Goal: Task Accomplishment & Management: Manage account settings

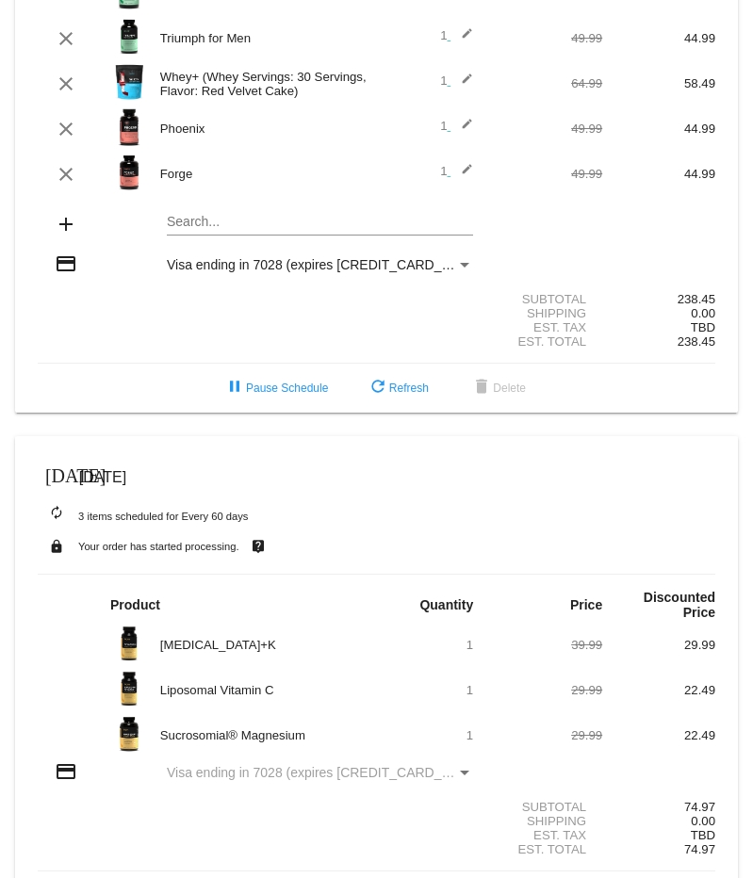
scroll to position [268, 0]
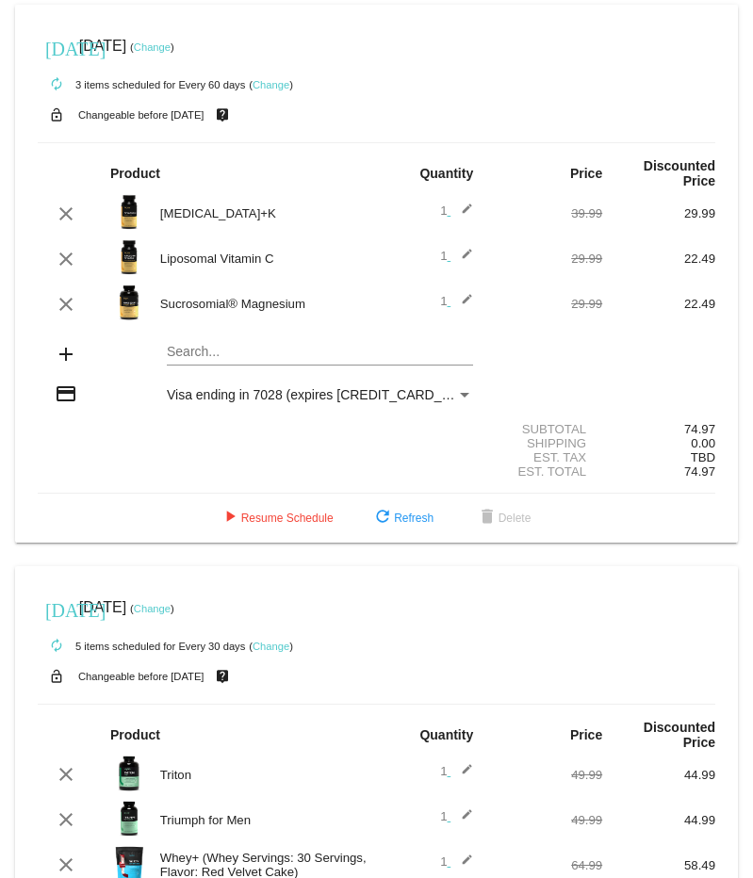
click at [171, 41] on link "Change" at bounding box center [152, 46] width 37 height 11
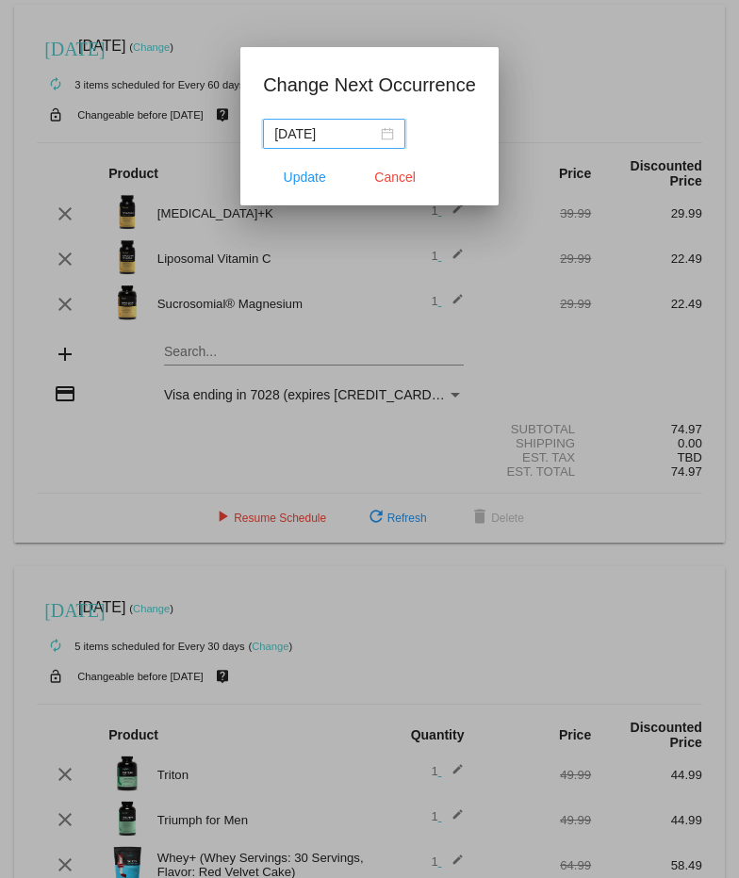
click at [387, 133] on div "[DATE]" at bounding box center [334, 133] width 120 height 21
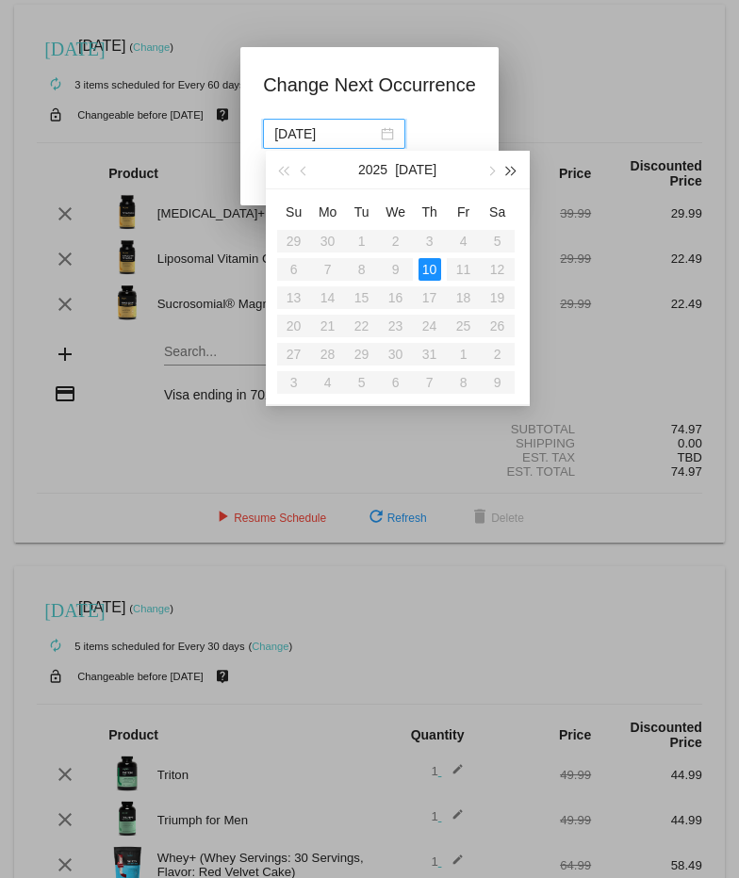
click at [508, 174] on button "button" at bounding box center [510, 170] width 21 height 38
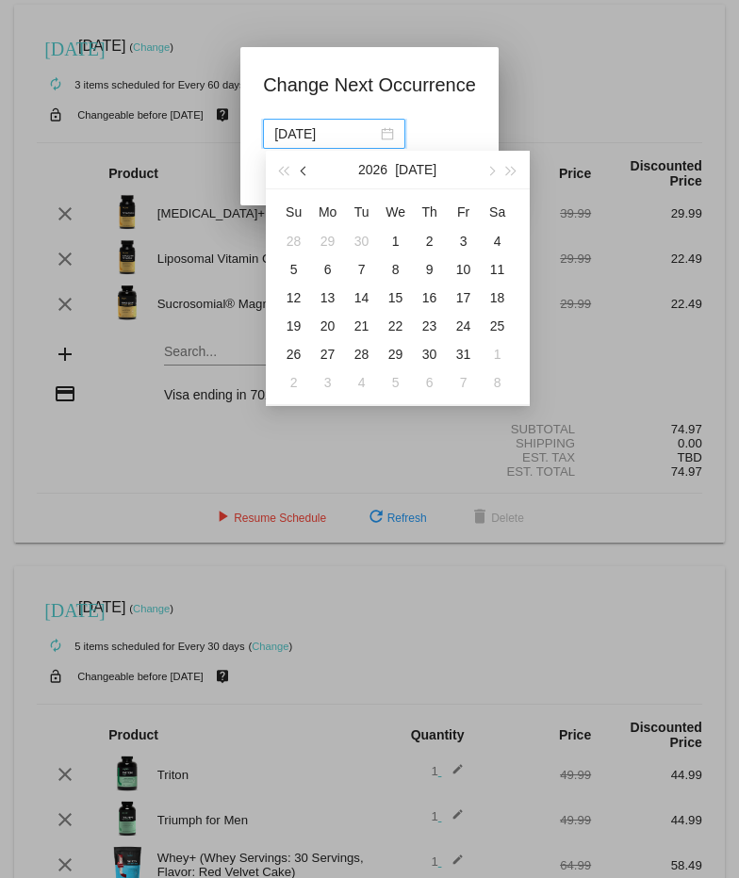
click at [301, 173] on button "button" at bounding box center [304, 170] width 21 height 38
click at [288, 172] on span "button" at bounding box center [283, 171] width 9 height 9
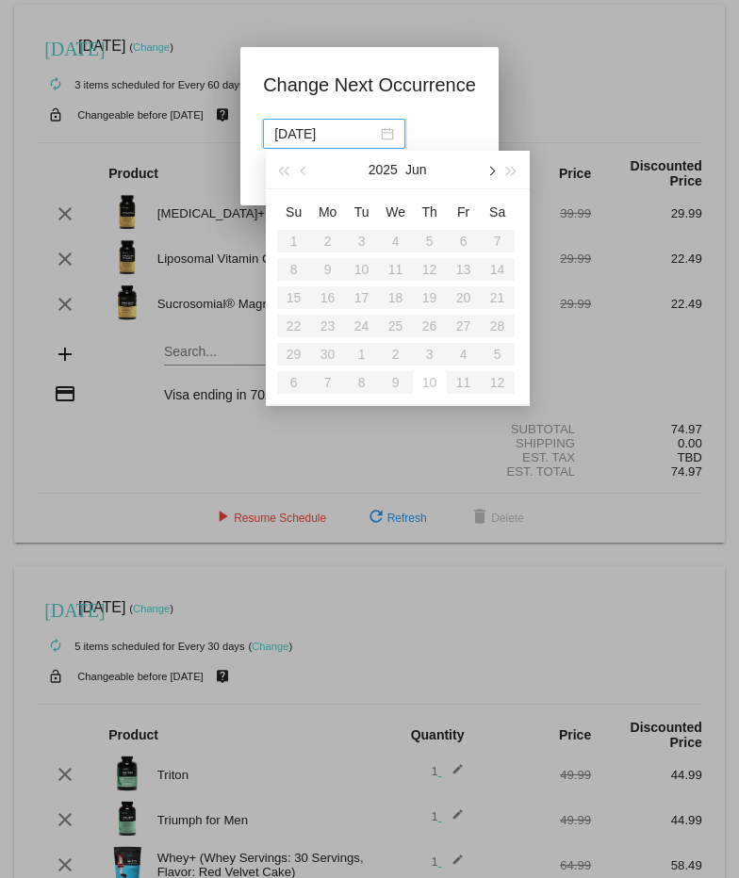
click at [488, 176] on button "button" at bounding box center [490, 170] width 21 height 38
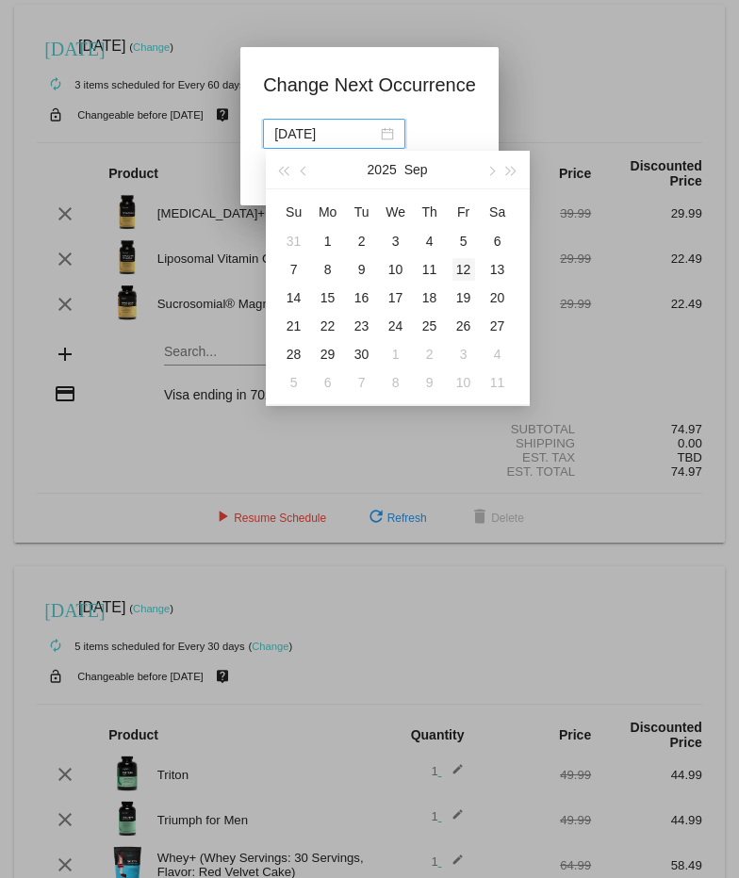
click at [470, 271] on div "12" at bounding box center [463, 269] width 23 height 23
type input "[DATE]"
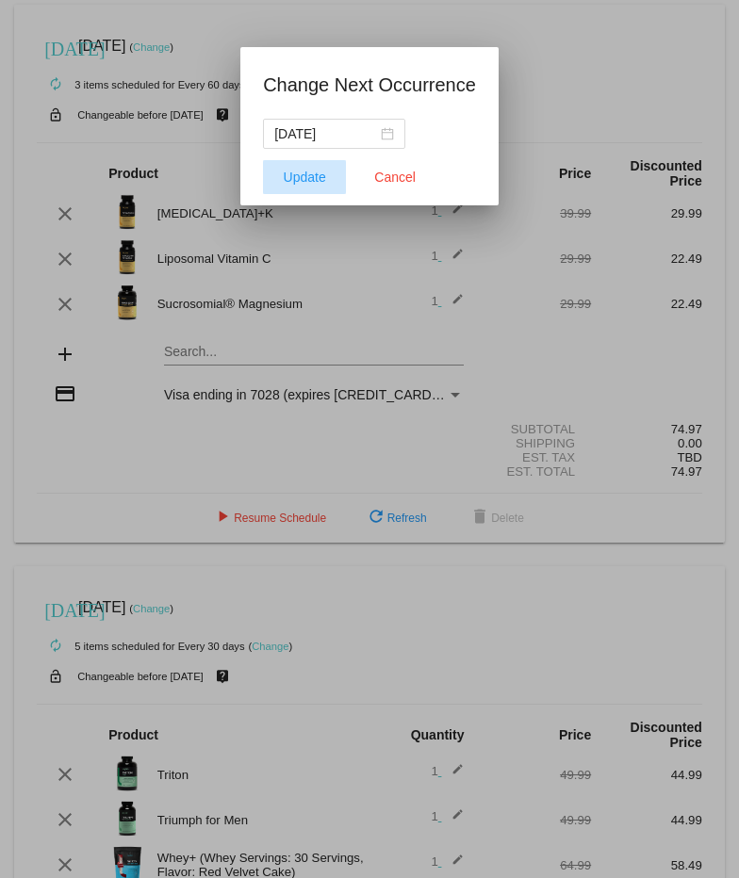
click at [312, 171] on span "Update" at bounding box center [305, 177] width 42 height 15
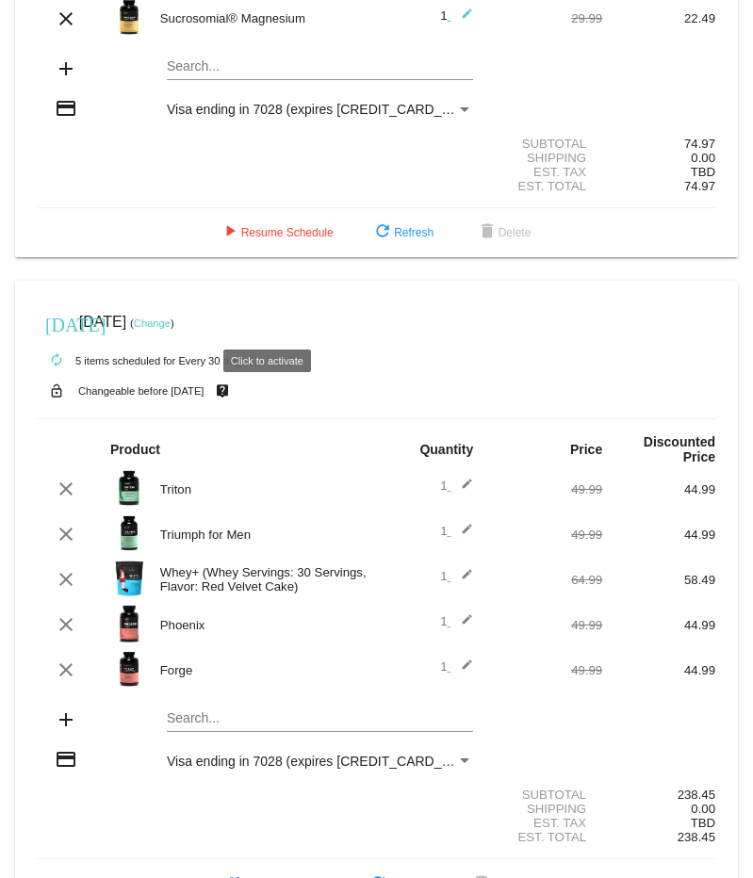
scroll to position [320, 0]
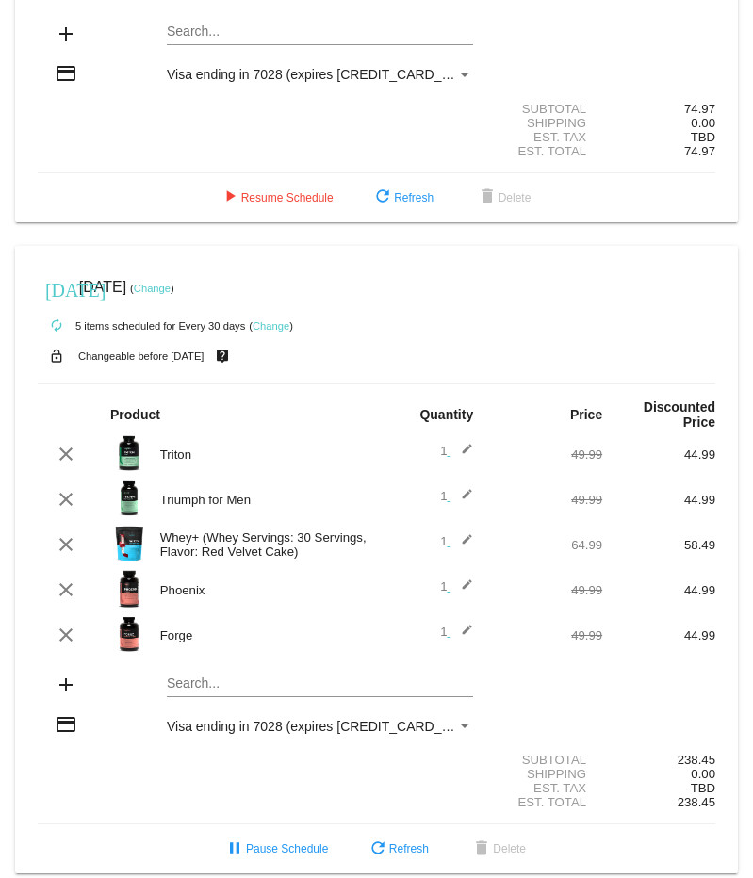
click at [250, 659] on mat-card "[DATE] [DATE] ( Change ) autorenew 5 items scheduled for Every 30 days ( Change…" at bounding box center [376, 560] width 723 height 629
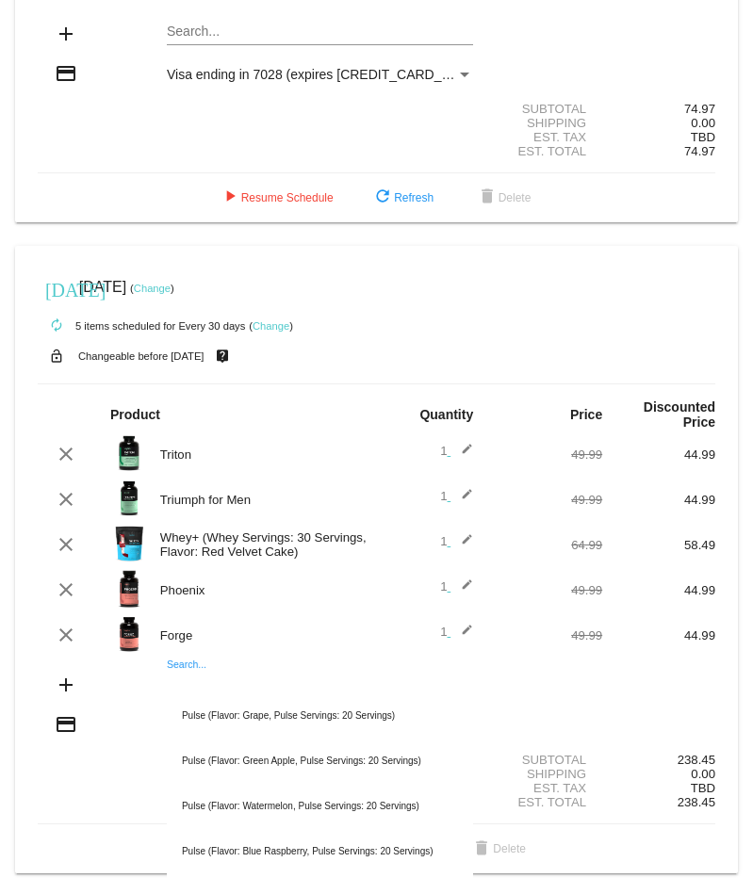
click at [189, 677] on input "Search..." at bounding box center [320, 684] width 306 height 15
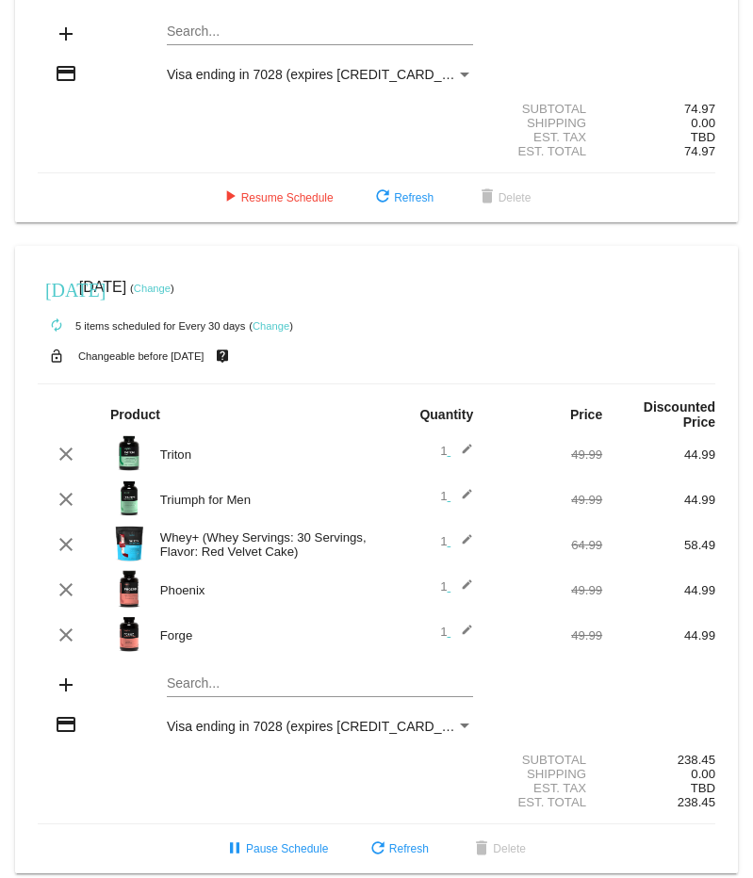
click at [261, 662] on mat-card "[DATE] [DATE] ( Change ) autorenew 5 items scheduled for Every 30 days ( Change…" at bounding box center [376, 560] width 723 height 629
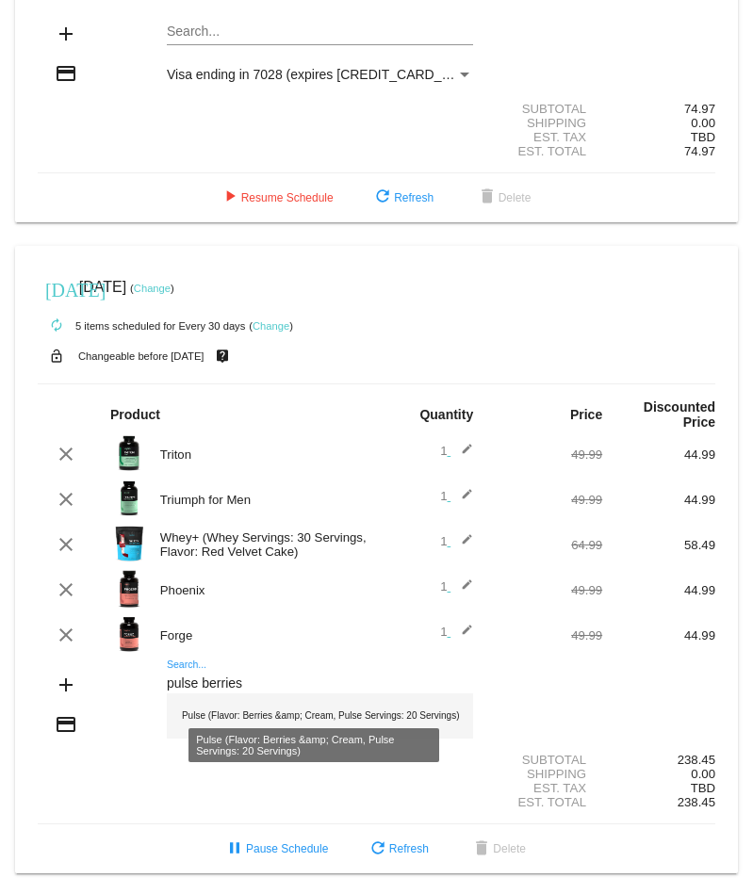
type input "pulse berries"
click at [261, 694] on div "Pulse (Flavor: Berries &amp; Cream, Pulse Servings: 20 Servings)" at bounding box center [320, 716] width 306 height 45
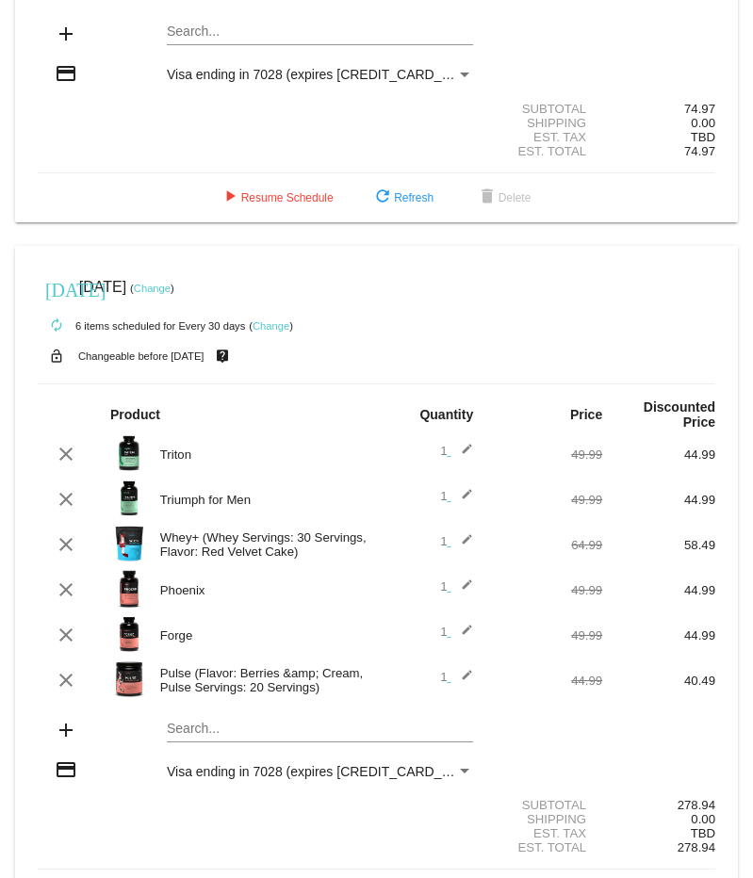
click at [458, 579] on mat-icon "edit" at bounding box center [461, 590] width 23 height 23
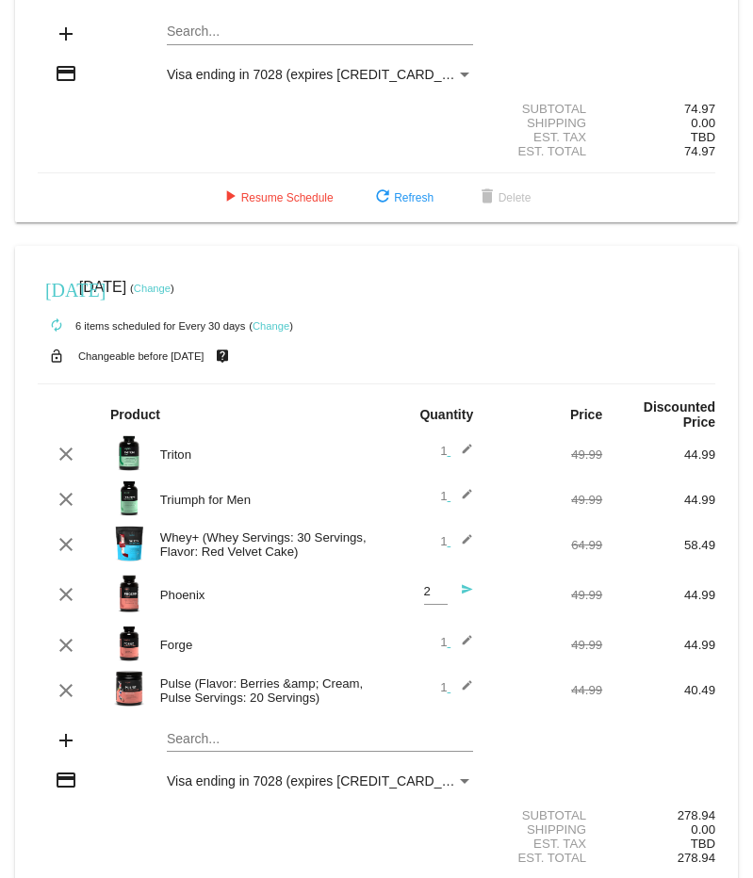
type input "2"
click at [430, 585] on input "2" at bounding box center [436, 592] width 24 height 14
click at [450, 583] on mat-icon "send" at bounding box center [461, 594] width 23 height 23
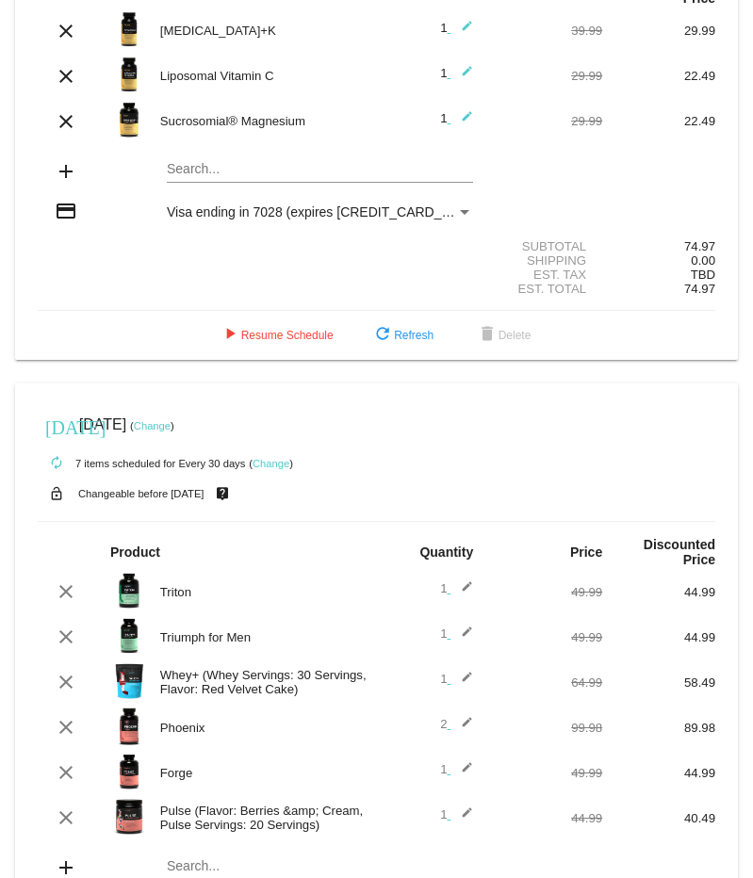
scroll to position [0, 0]
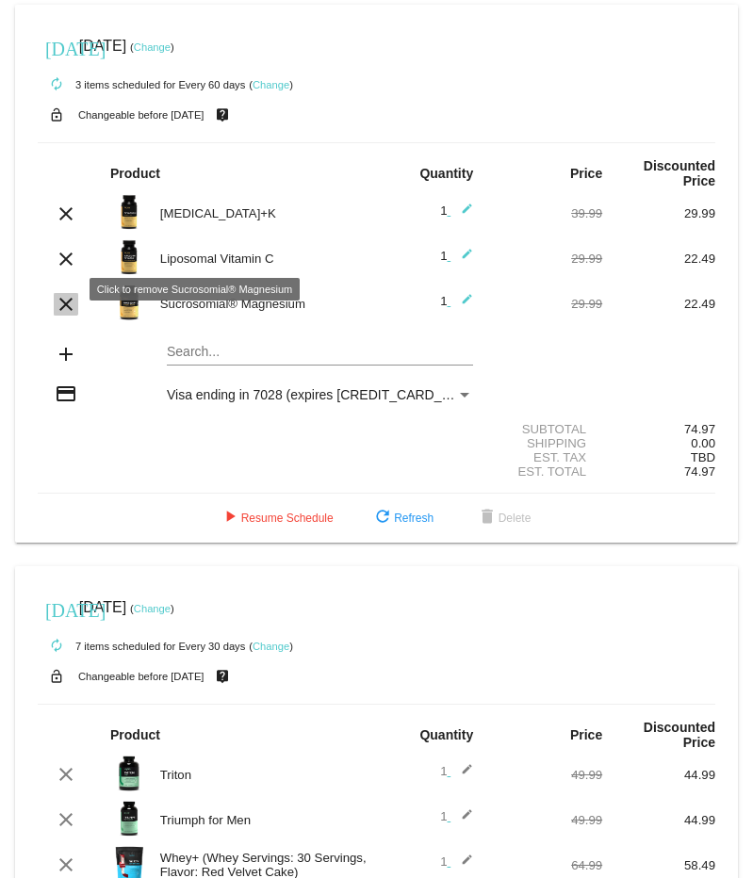
click at [63, 293] on mat-icon "clear" at bounding box center [66, 304] width 23 height 23
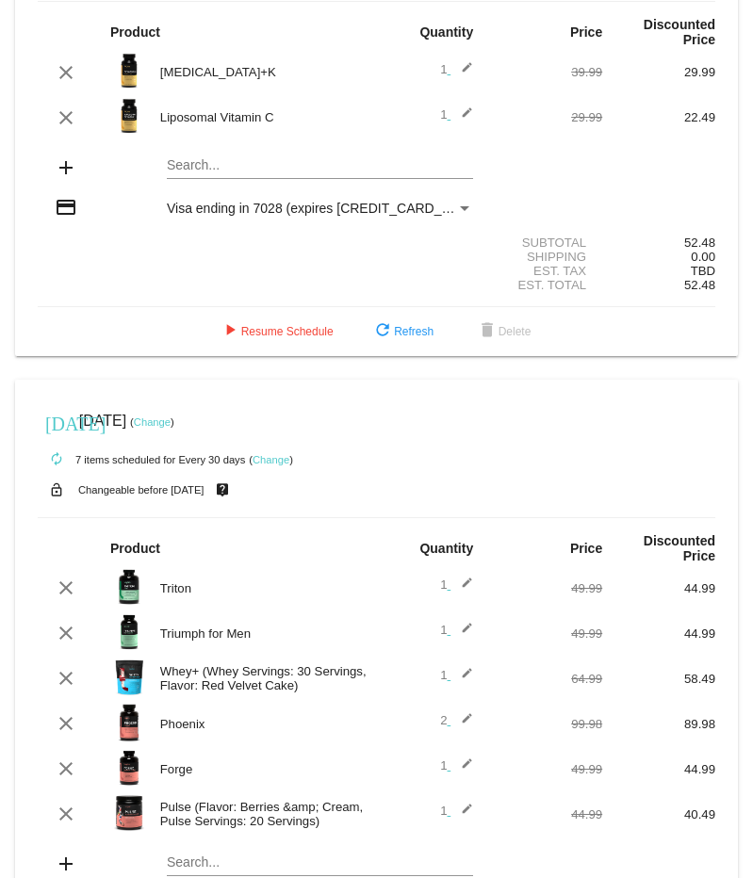
scroll to position [320, 0]
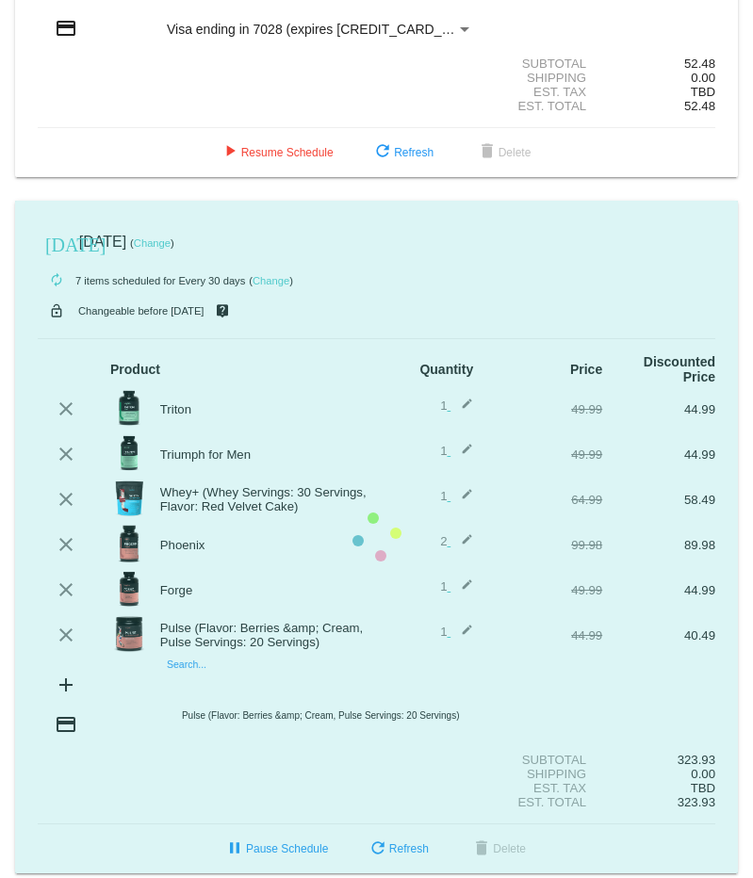
click at [169, 661] on mat-card "[DATE] [DATE] ( Change ) autorenew 7 items scheduled for Every 30 days ( Change…" at bounding box center [376, 538] width 723 height 674
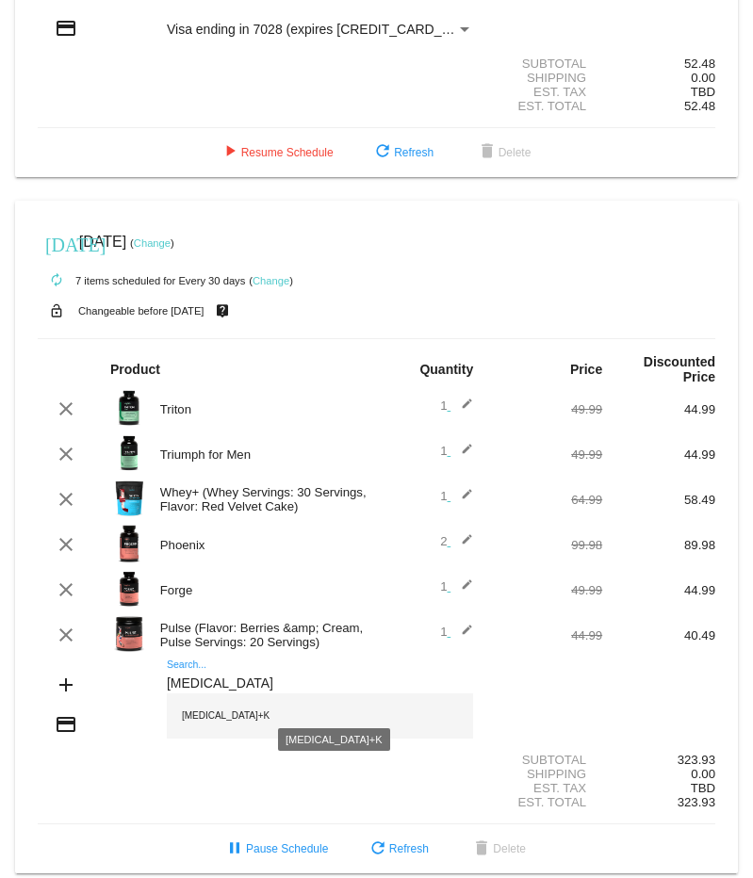
type input "[MEDICAL_DATA]"
click at [319, 698] on div "[MEDICAL_DATA]+K" at bounding box center [320, 716] width 306 height 45
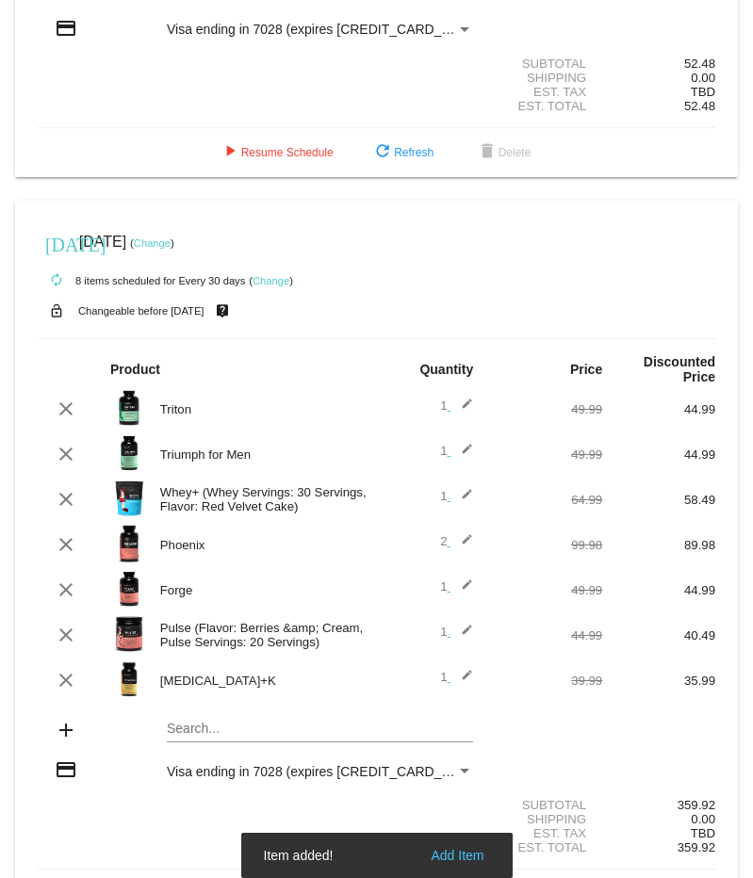
click at [222, 706] on div "Search..." at bounding box center [320, 724] width 306 height 37
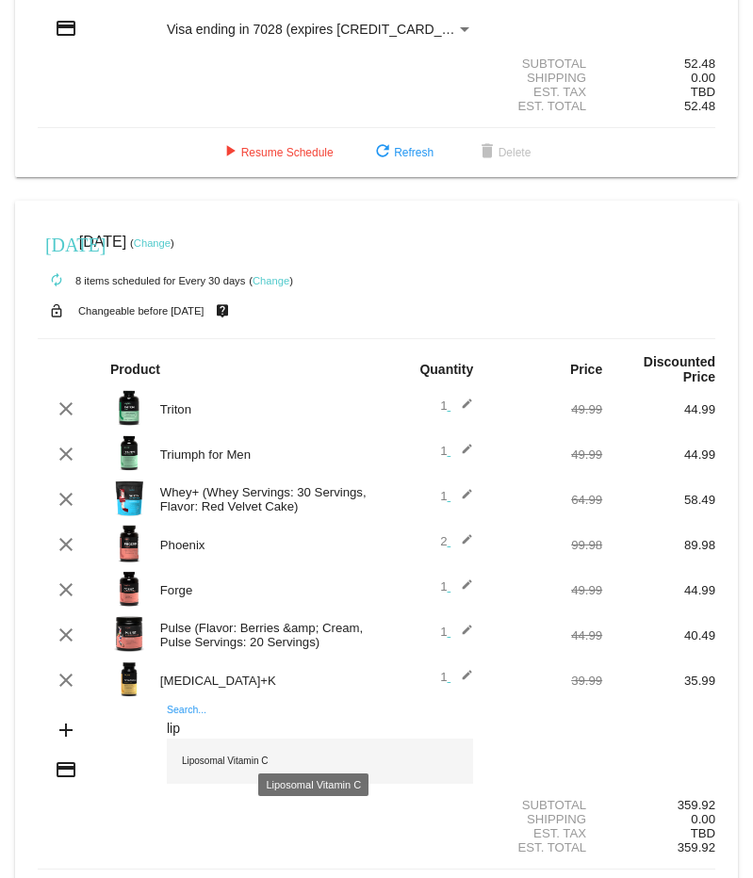
type input "lip"
click at [236, 749] on div "Liposomal Vitamin C" at bounding box center [320, 761] width 306 height 45
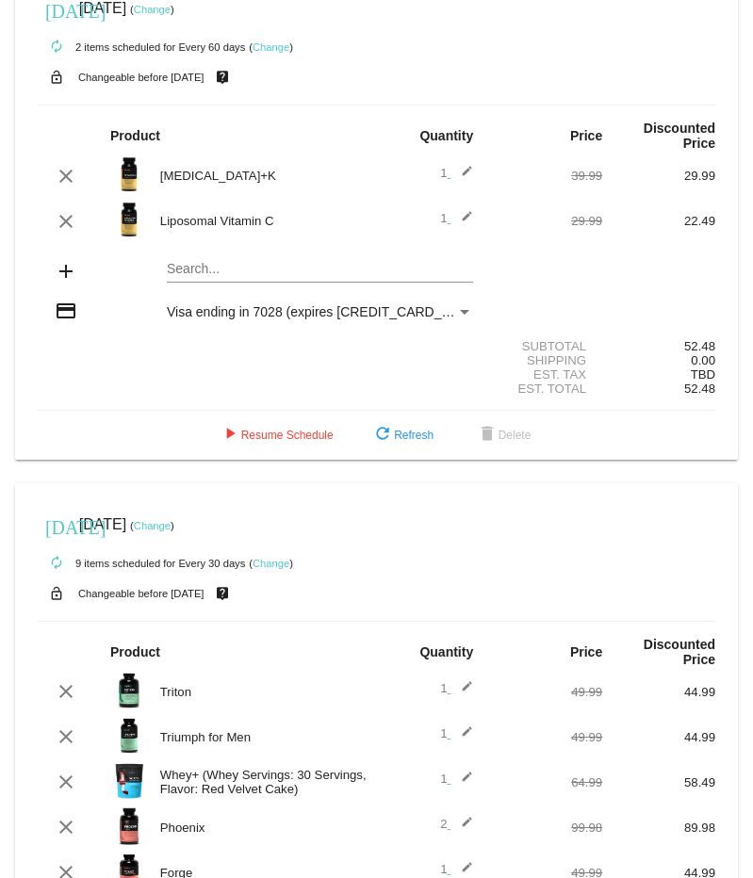
scroll to position [34, 0]
